Goal: Information Seeking & Learning: Learn about a topic

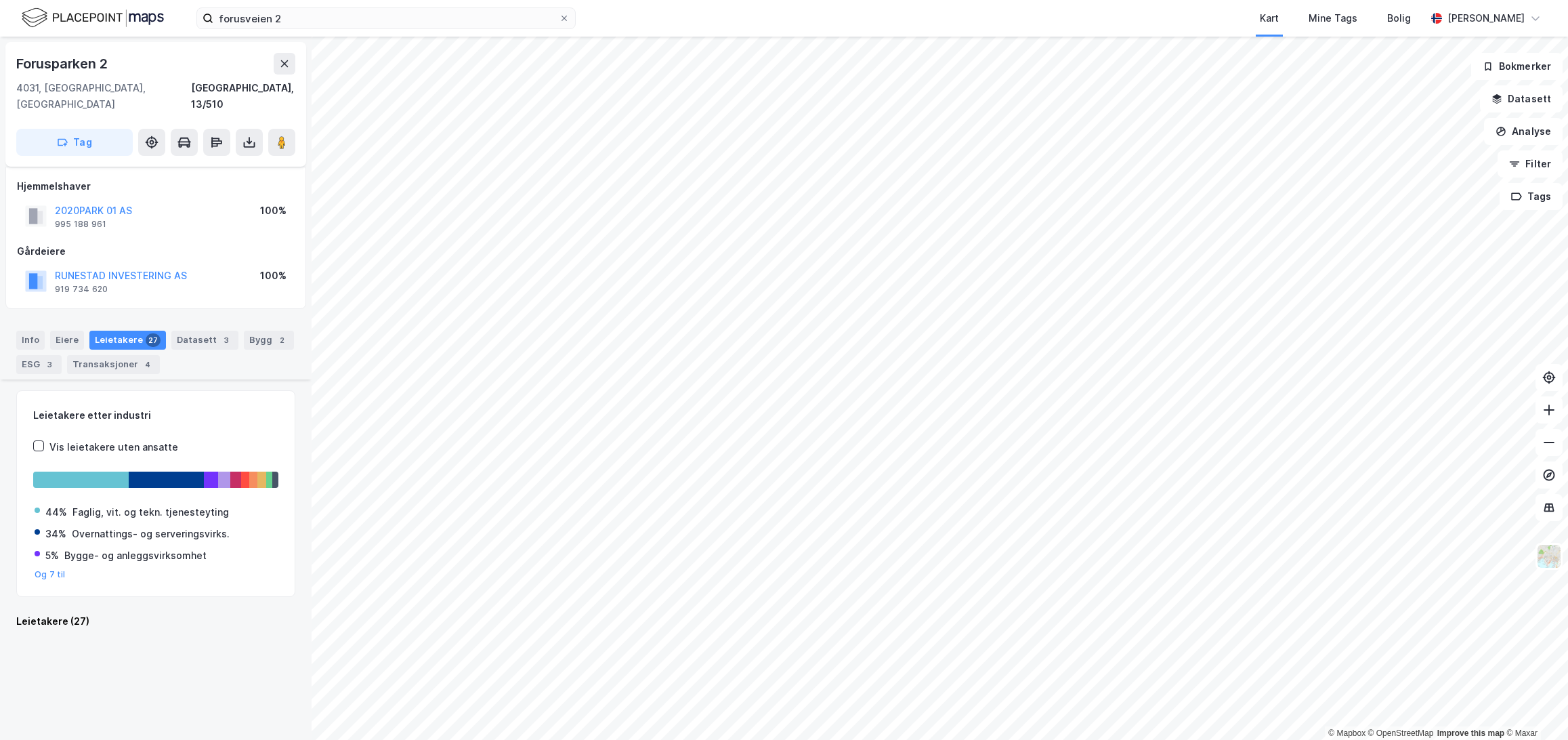
scroll to position [1963, 0]
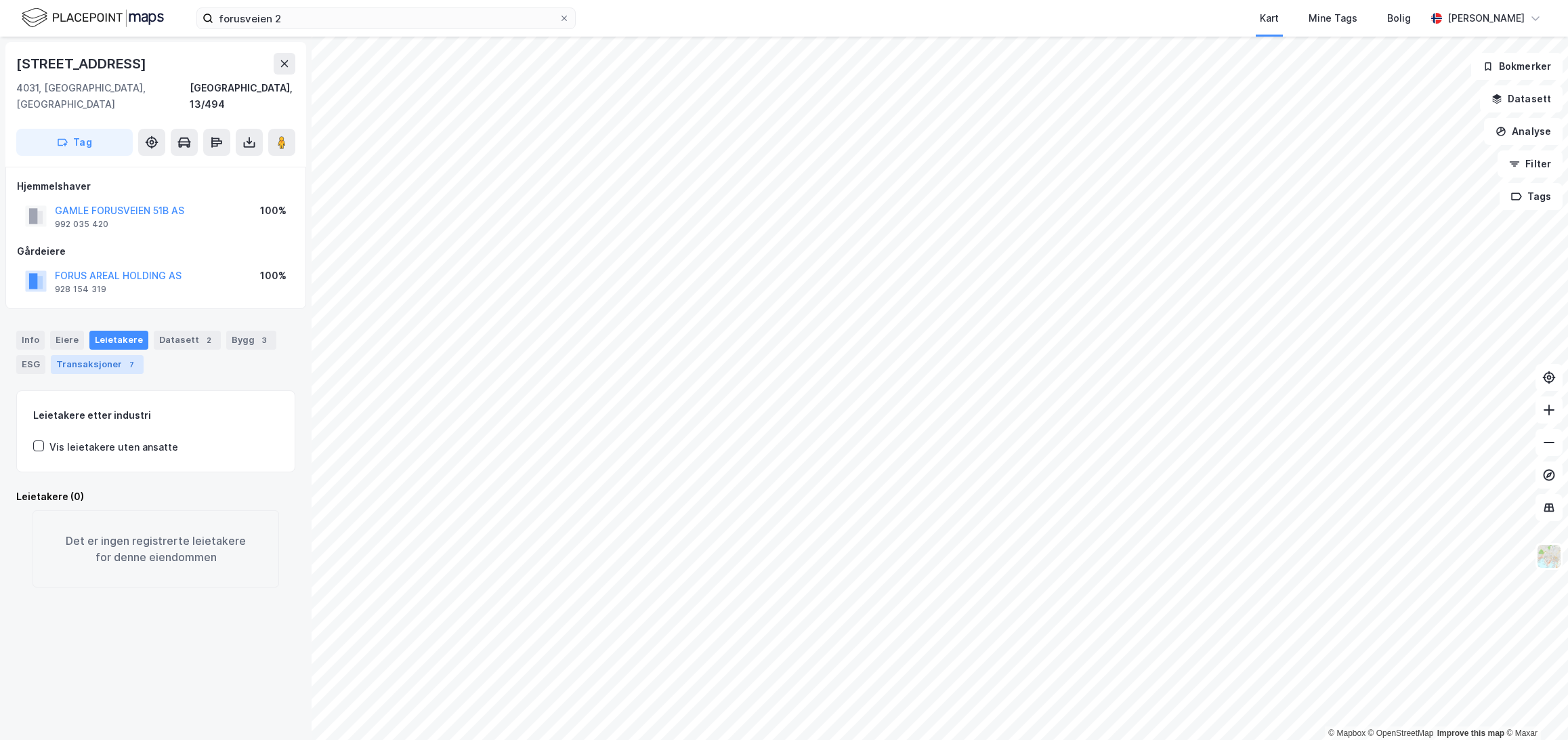
click at [113, 355] on div "Transaksjoner 7" at bounding box center [97, 365] width 93 height 19
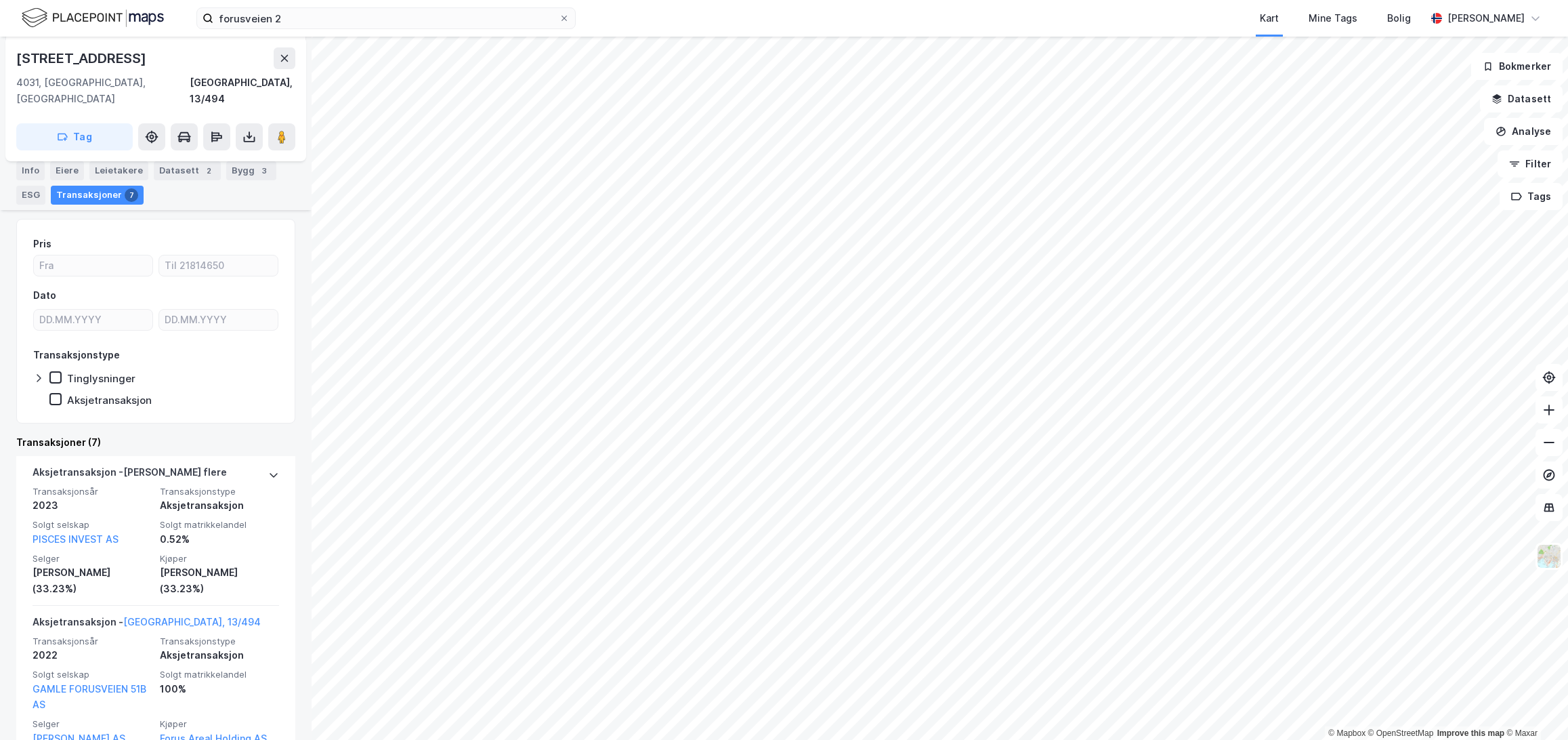
scroll to position [171, 0]
click at [115, 169] on div "Leietakere" at bounding box center [118, 170] width 59 height 19
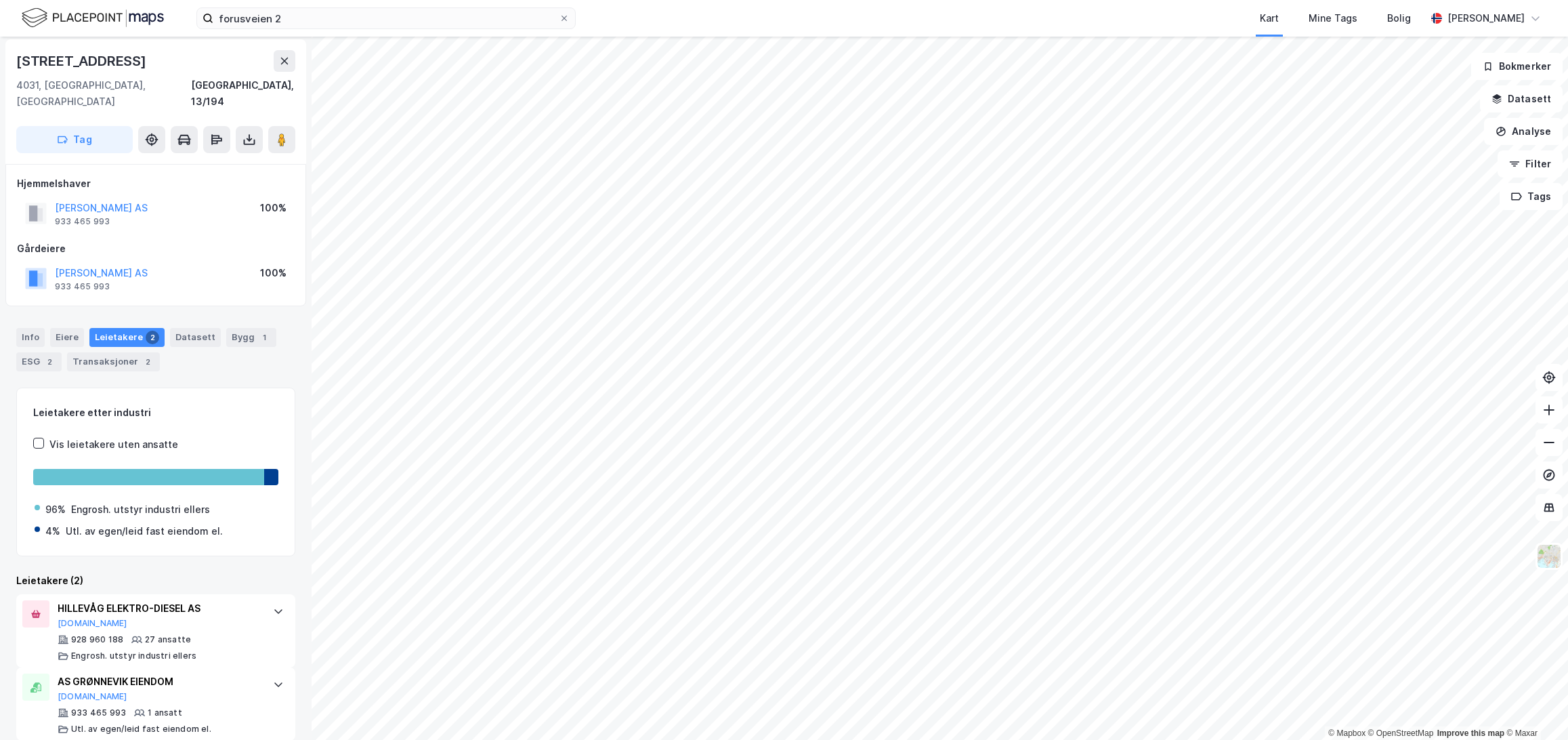
scroll to position [4, 0]
